Goal: Information Seeking & Learning: Learn about a topic

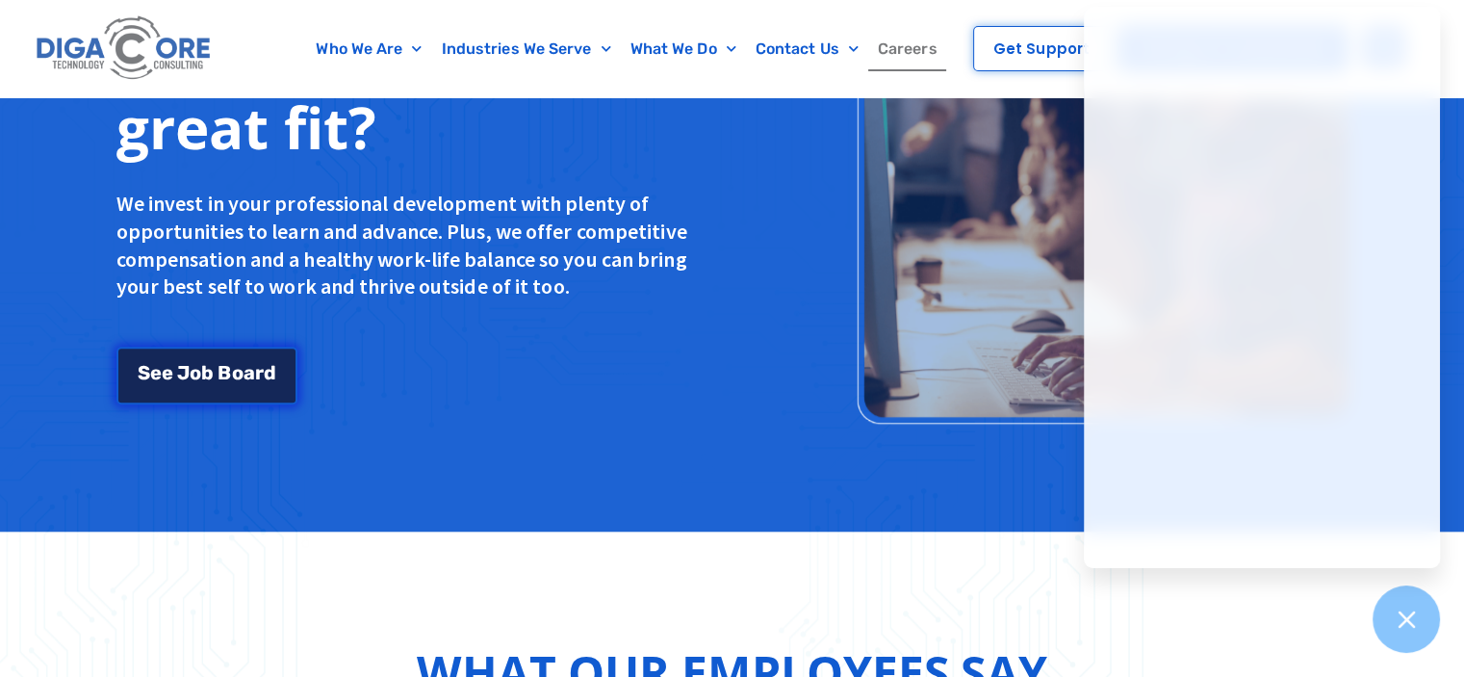
scroll to position [1636, 0]
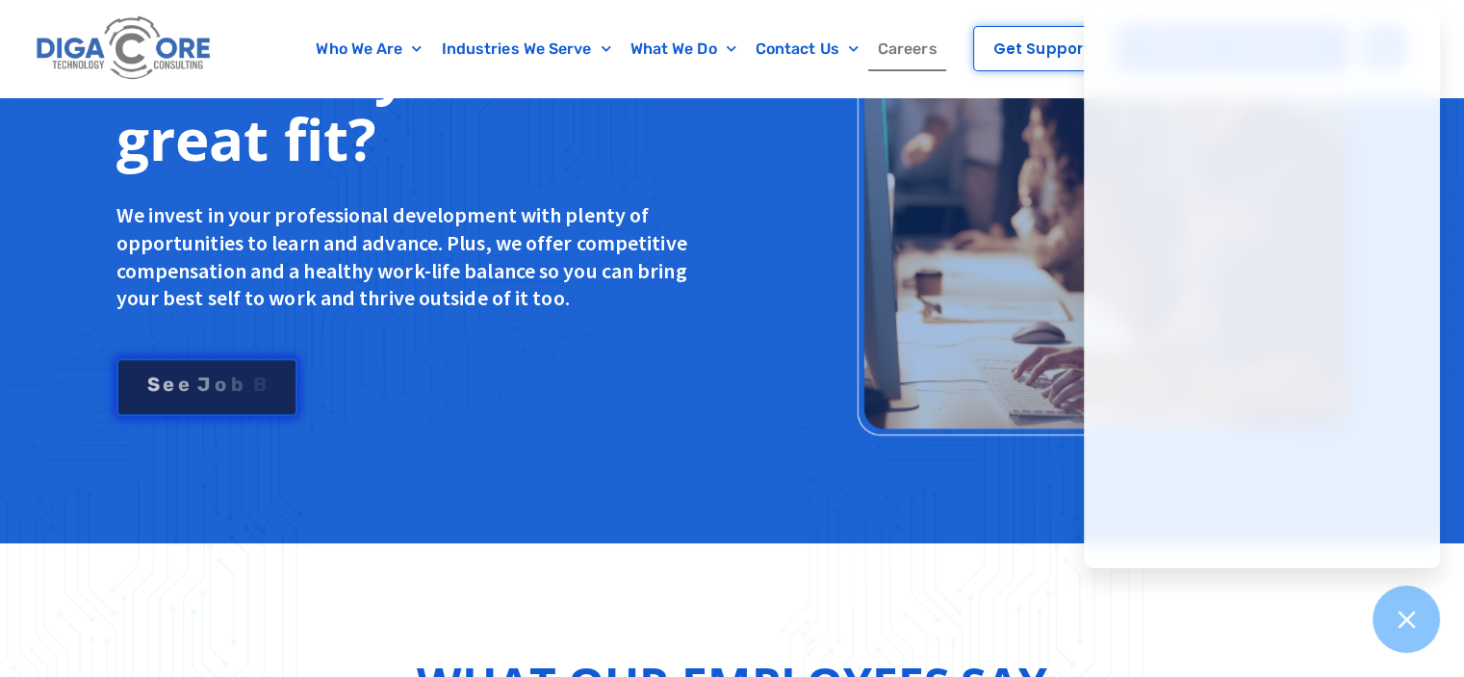
click at [193, 392] on link "S e e J [PERSON_NAME]" at bounding box center [206, 387] width 181 height 58
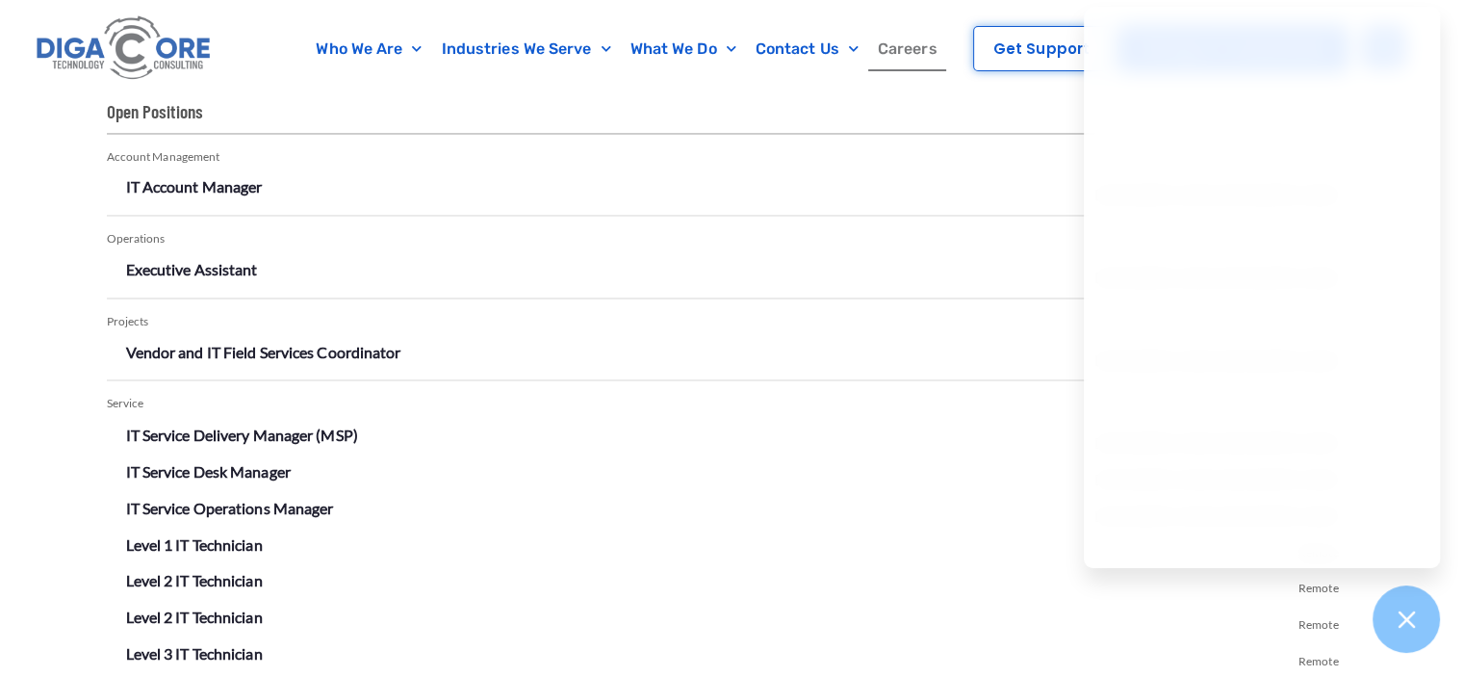
scroll to position [3296, 0]
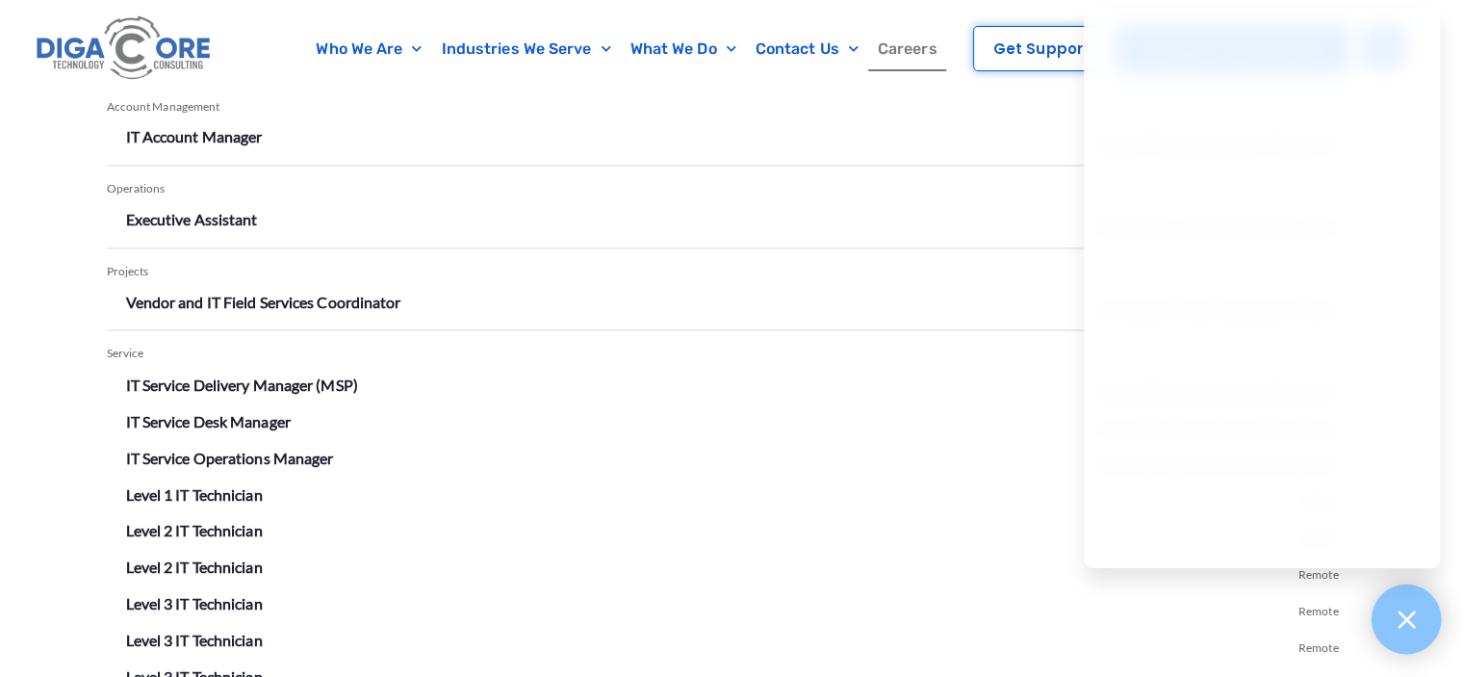
click at [1405, 612] on icon at bounding box center [1406, 618] width 25 height 25
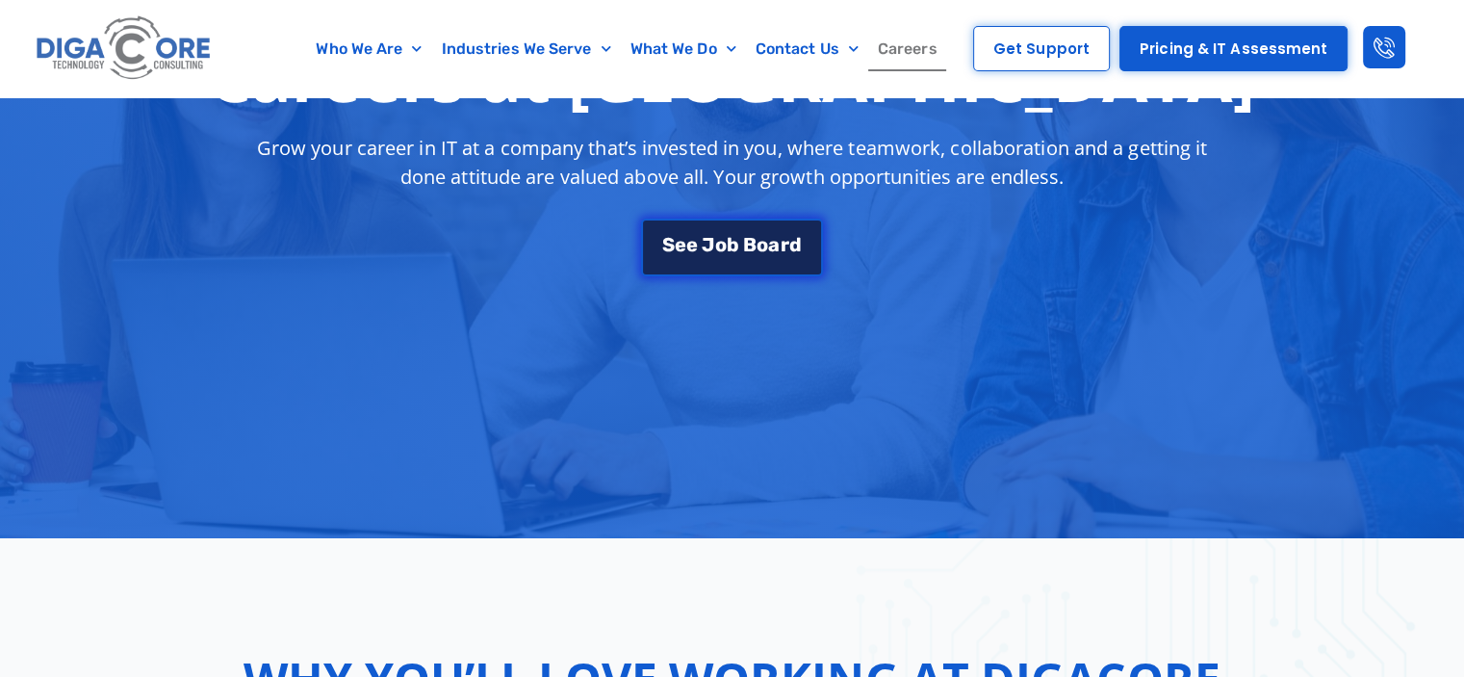
click at [704, 227] on link "S e e J [PERSON_NAME]" at bounding box center [731, 248] width 181 height 58
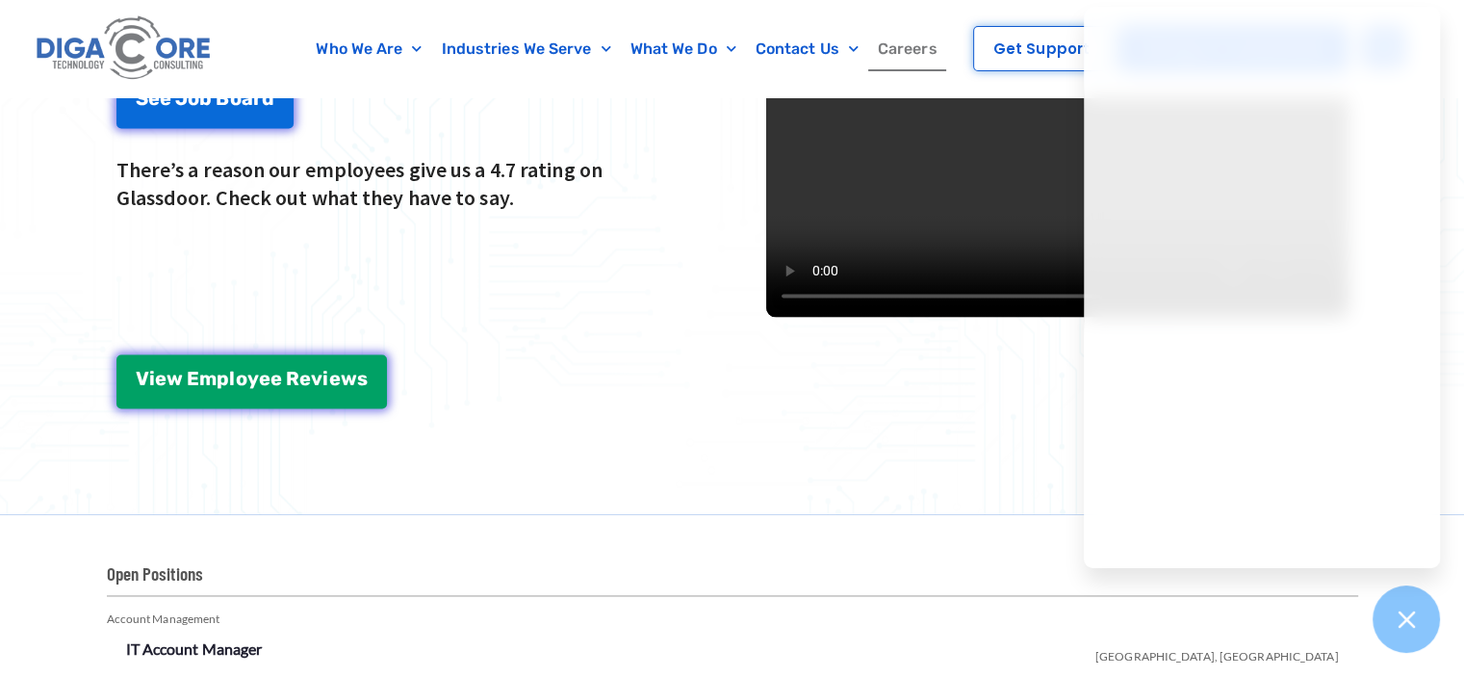
scroll to position [2815, 0]
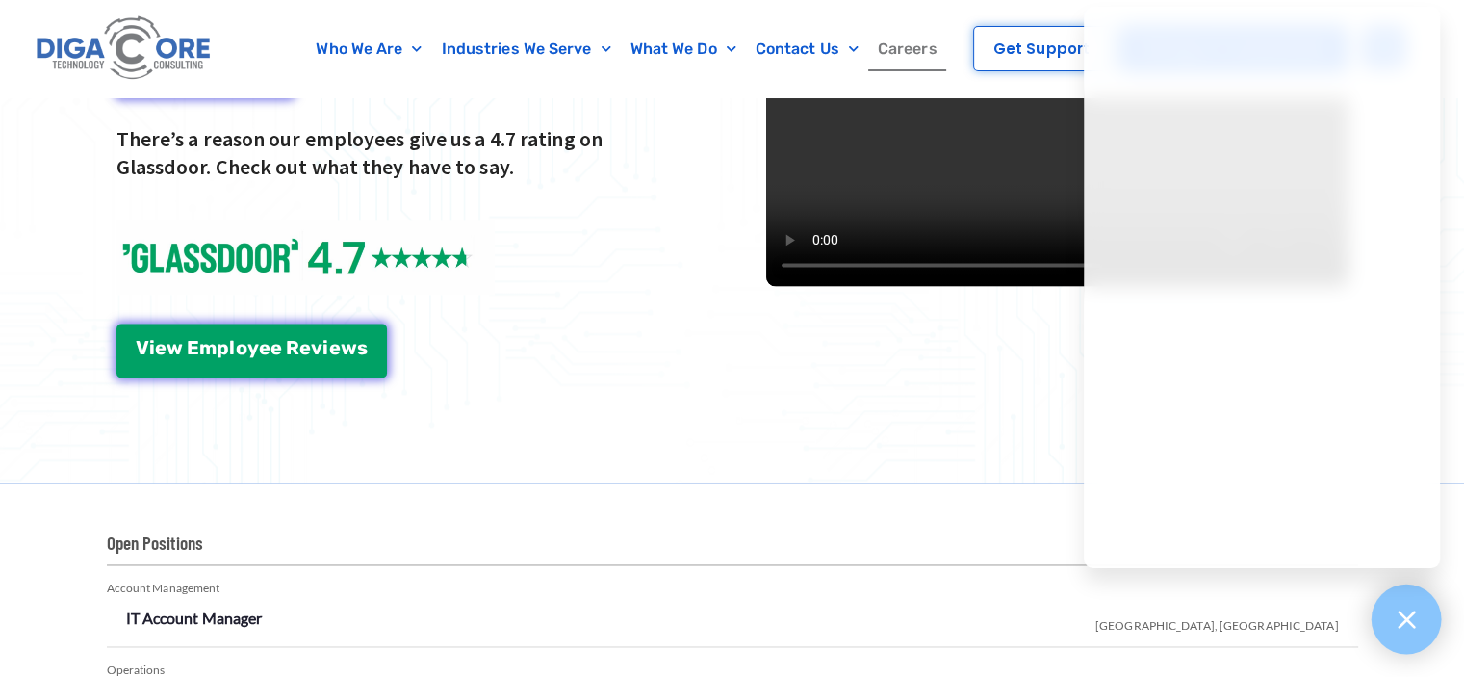
click at [1403, 624] on icon at bounding box center [1406, 618] width 25 height 25
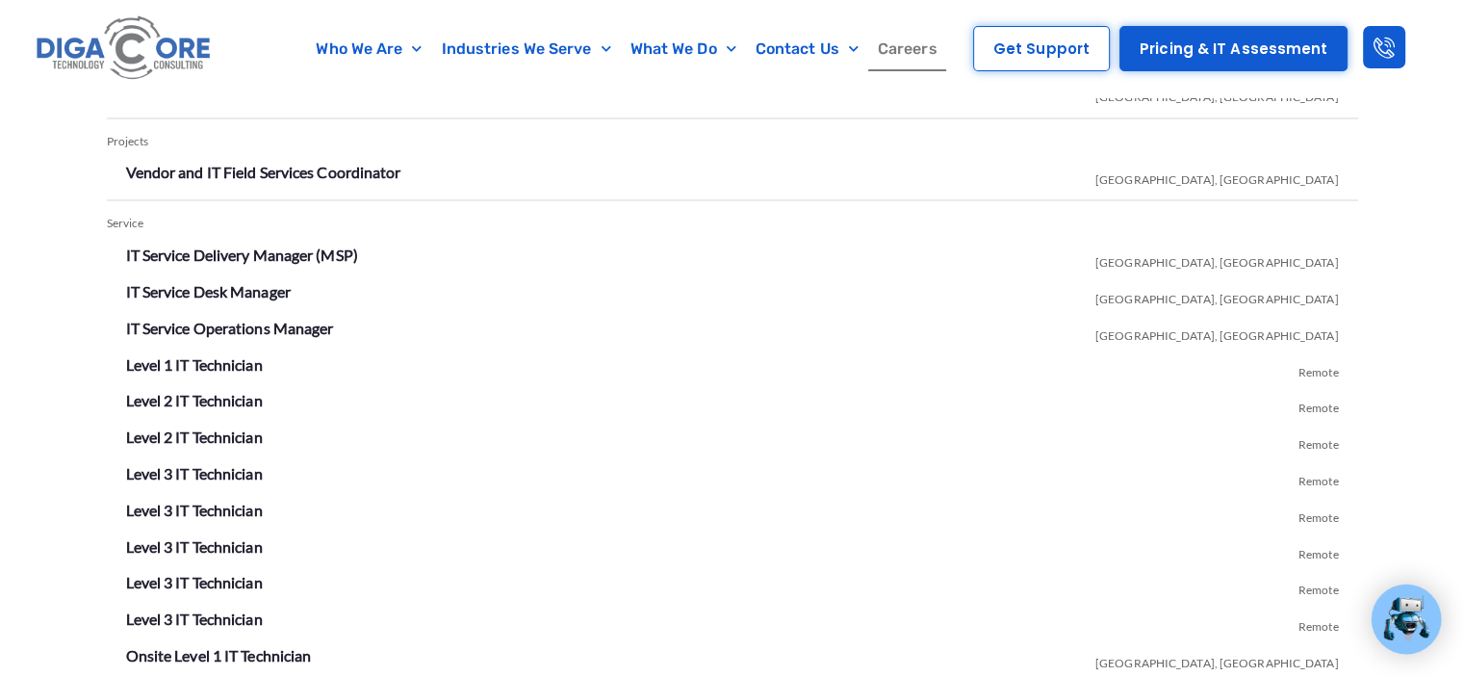
scroll to position [3392, 0]
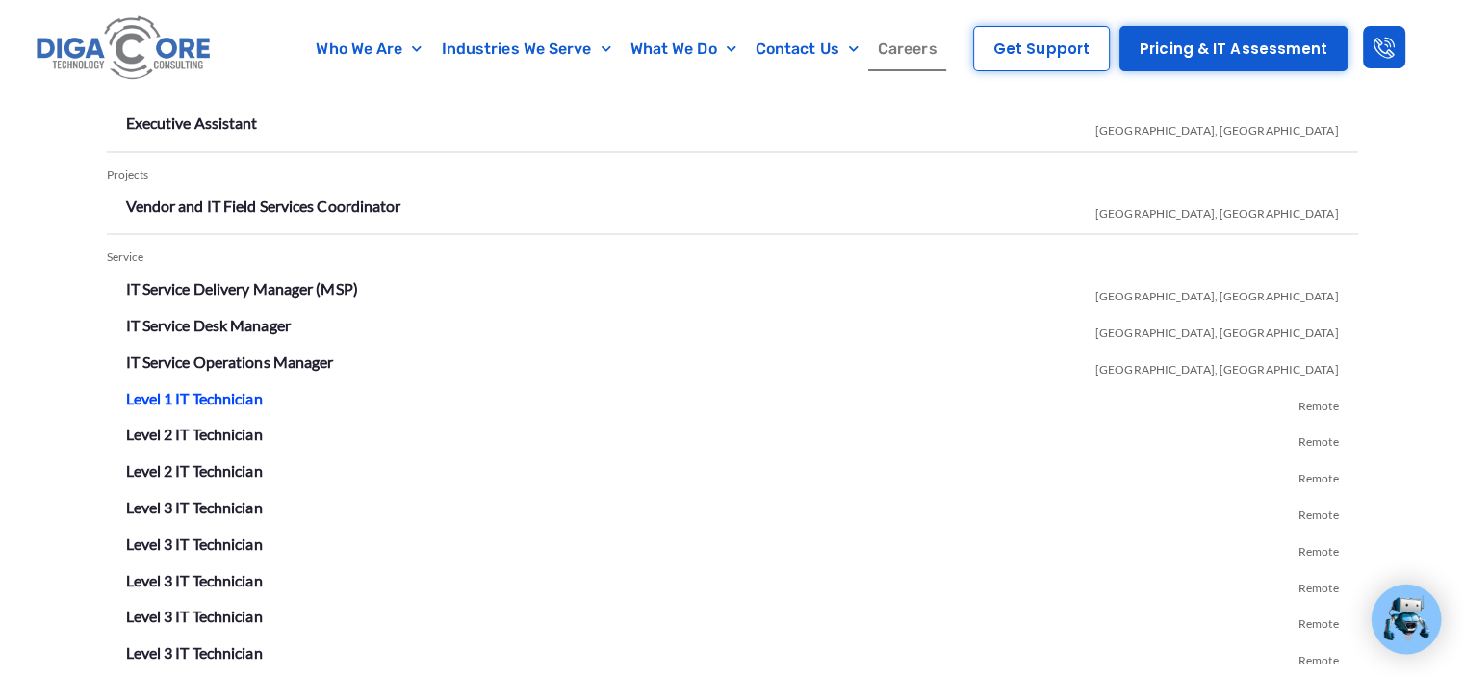
click at [223, 393] on link "Level 1 IT Technician" at bounding box center [194, 397] width 137 height 18
